Goal: Task Accomplishment & Management: Use online tool/utility

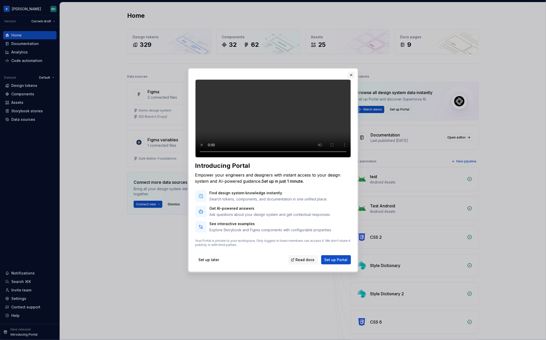
click at [352, 71] on button "button" at bounding box center [351, 74] width 7 height 7
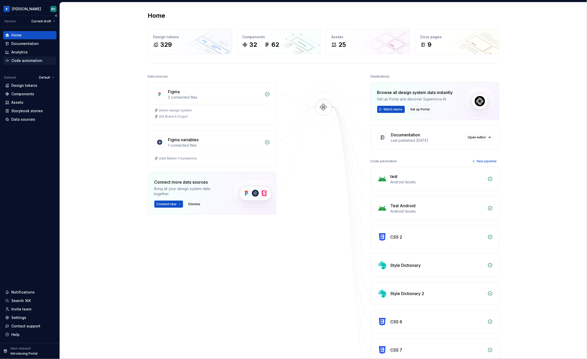
click at [33, 57] on div "Code automation" at bounding box center [29, 61] width 53 height 8
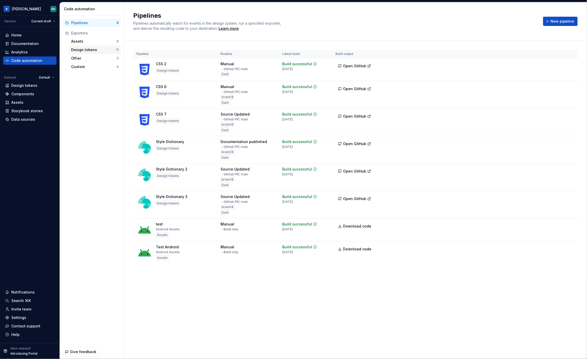
click at [94, 50] on div "Design tokens" at bounding box center [93, 49] width 45 height 5
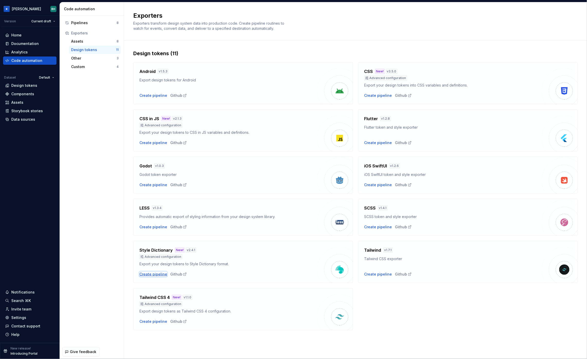
click at [155, 275] on div "Create pipeline" at bounding box center [153, 274] width 28 height 5
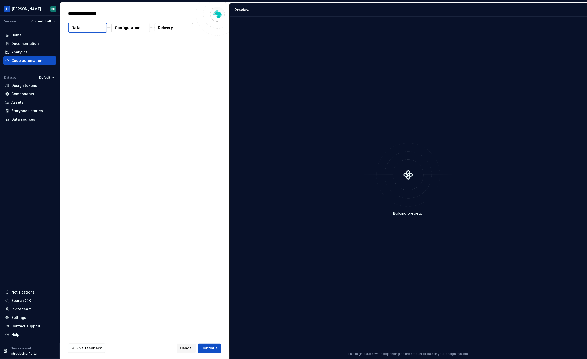
type textarea "*"
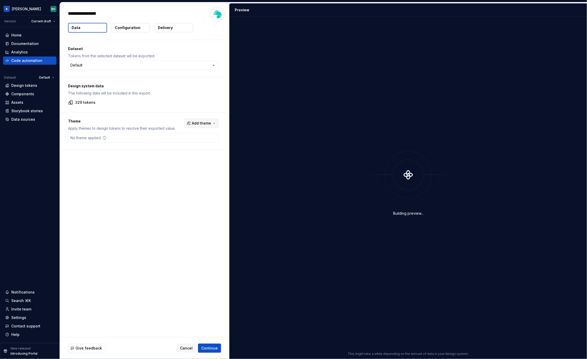
click at [199, 122] on span "Add theme" at bounding box center [201, 123] width 19 height 5
click at [164, 119] on html "[PERSON_NAME] Version Current draft Home Documentation Analytics Code automatio…" at bounding box center [293, 179] width 587 height 359
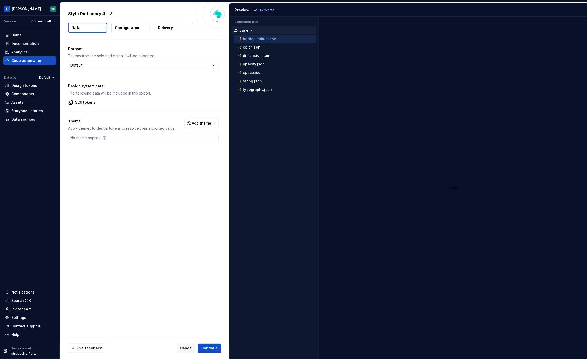
click at [202, 124] on span "Add theme" at bounding box center [201, 123] width 19 height 5
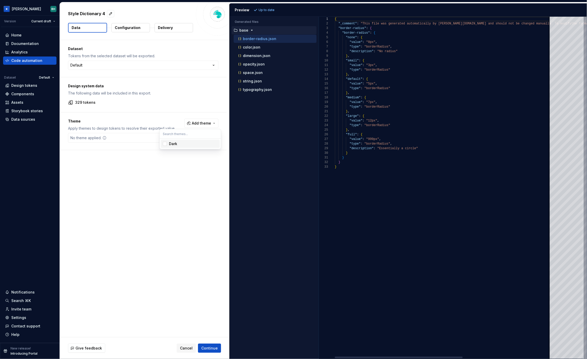
click at [162, 143] on span "Dark" at bounding box center [190, 144] width 59 height 8
click at [267, 9] on html "[PERSON_NAME] Version Current draft Home Documentation Analytics Code automatio…" at bounding box center [293, 179] width 587 height 359
click at [269, 9] on span "Refresh preview" at bounding box center [272, 10] width 26 height 4
click at [251, 99] on icon "button" at bounding box center [251, 98] width 4 height 4
click at [125, 25] on button "Configuration" at bounding box center [130, 27] width 39 height 9
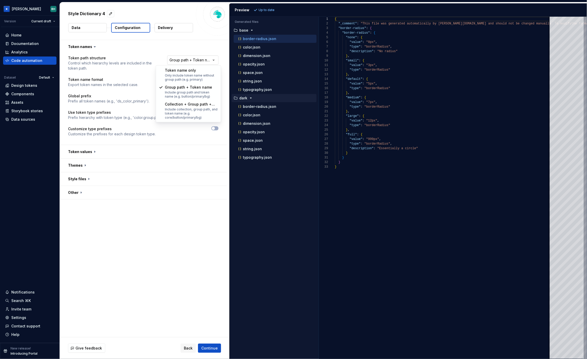
click at [193, 64] on html "**********" at bounding box center [293, 179] width 587 height 359
click at [155, 54] on html "**********" at bounding box center [293, 179] width 587 height 359
click at [183, 99] on input "text" at bounding box center [192, 97] width 51 height 9
type input "-dsprimary"
click at [276, 8] on span "Refresh preview" at bounding box center [272, 10] width 26 height 4
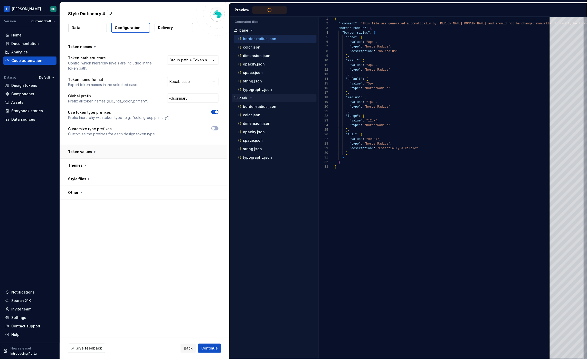
click at [127, 153] on button "button" at bounding box center [143, 151] width 167 height 13
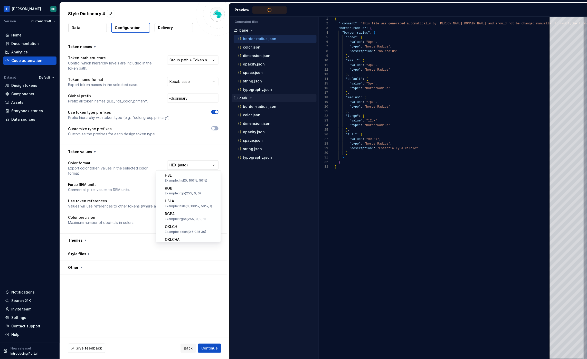
click at [192, 163] on html "**********" at bounding box center [293, 179] width 587 height 359
type textarea "**********"
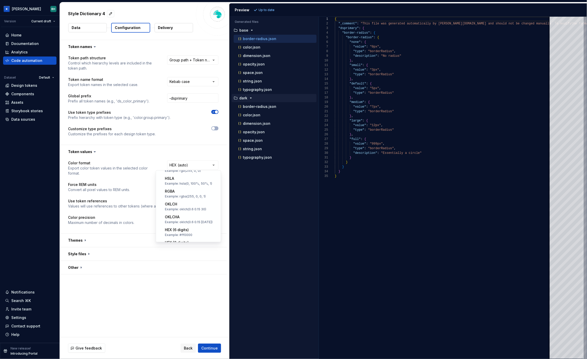
scroll to position [101, 0]
click at [148, 152] on html "**********" at bounding box center [293, 179] width 587 height 359
click at [160, 27] on p "Delivery" at bounding box center [165, 27] width 15 height 5
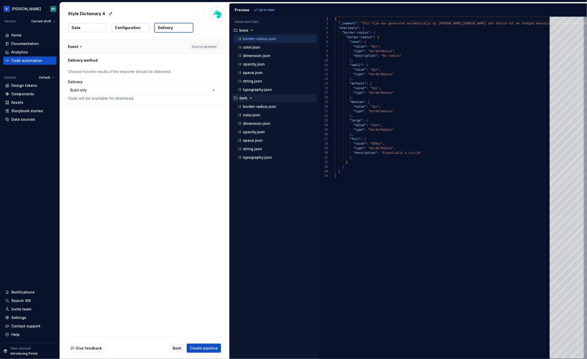
click at [81, 46] on button "button" at bounding box center [143, 46] width 167 height 13
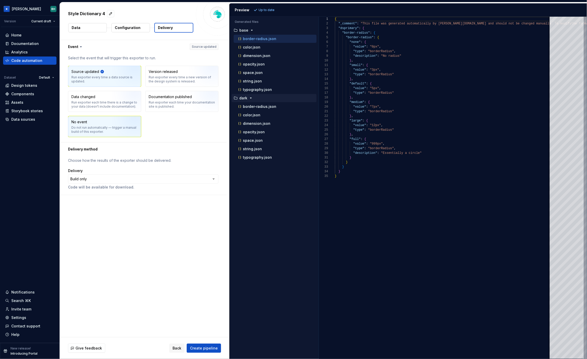
click at [121, 123] on img "button" at bounding box center [128, 128] width 33 height 34
click at [173, 76] on div "Run exporter every time a new version of the design system is released." at bounding box center [182, 79] width 67 height 8
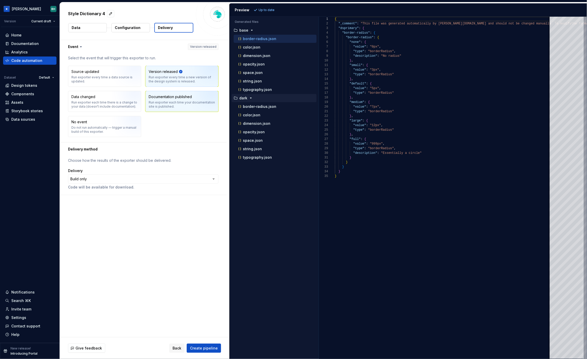
click at [183, 106] on div "Run exporter each time your documentation site is published." at bounding box center [182, 104] width 67 height 8
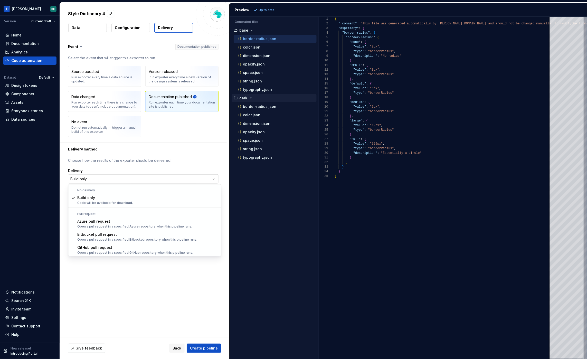
click at [104, 181] on html "**********" at bounding box center [293, 179] width 587 height 359
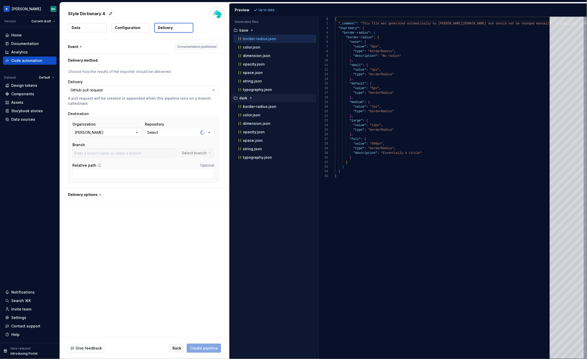
click at [114, 134] on button "[PERSON_NAME]" at bounding box center [106, 132] width 69 height 9
type input "main"
click at [128, 110] on div "**********" at bounding box center [143, 127] width 151 height 117
click at [156, 134] on div "Android" at bounding box center [153, 132] width 13 height 5
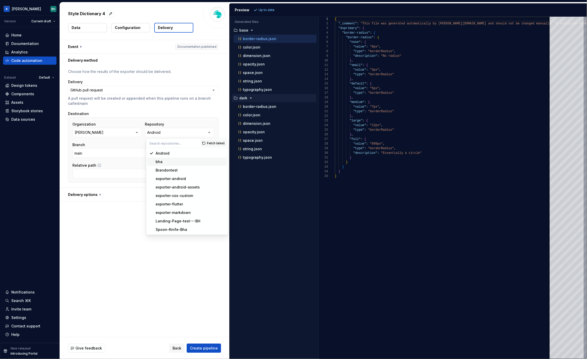
click at [166, 161] on div "bha" at bounding box center [190, 161] width 69 height 5
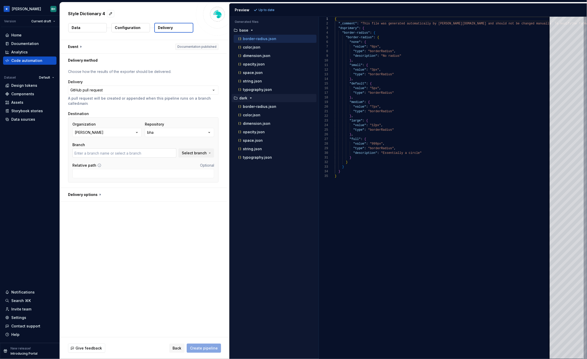
type input "main"
click at [205, 154] on span "Select branch" at bounding box center [194, 153] width 25 height 5
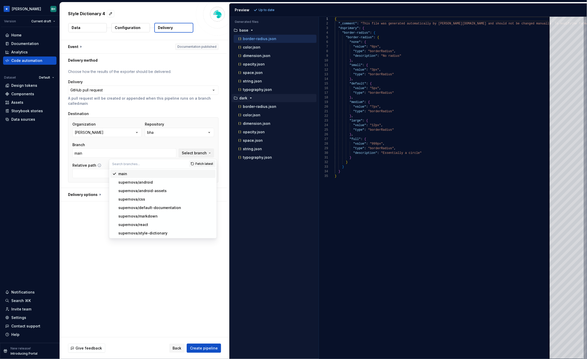
click at [161, 176] on div "main" at bounding box center [165, 173] width 95 height 5
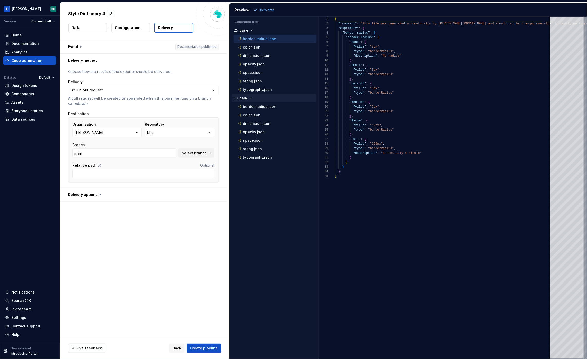
click at [97, 195] on button "button" at bounding box center [143, 194] width 167 height 13
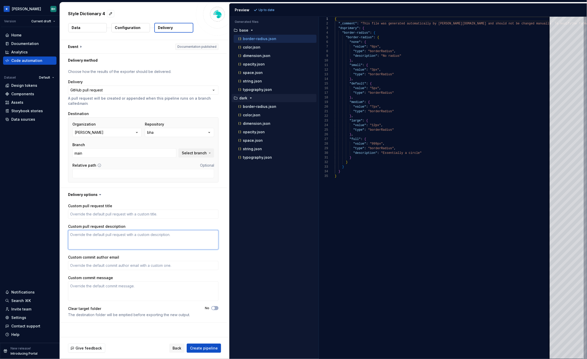
drag, startPoint x: 139, startPoint y: 239, endPoint x: 144, endPoint y: 239, distance: 4.4
click at [139, 238] on textarea "Custom pull request description" at bounding box center [143, 240] width 151 height 20
type textarea "*"
click at [29, 36] on div "Home" at bounding box center [29, 35] width 49 height 5
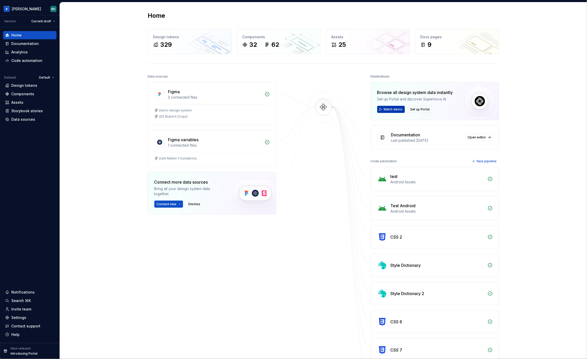
click at [393, 110] on span "Watch demo" at bounding box center [393, 109] width 19 height 4
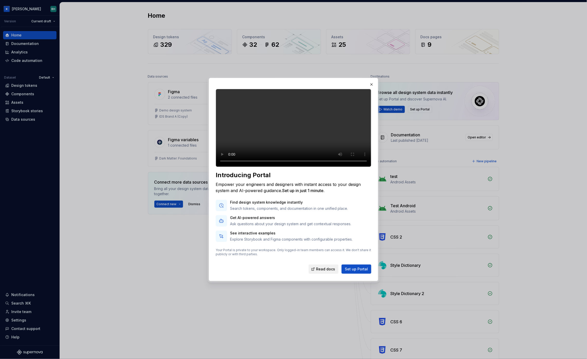
click at [325, 272] on span "Read docs" at bounding box center [325, 269] width 19 height 5
click at [372, 81] on button "button" at bounding box center [371, 84] width 7 height 7
